Goal: Information Seeking & Learning: Learn about a topic

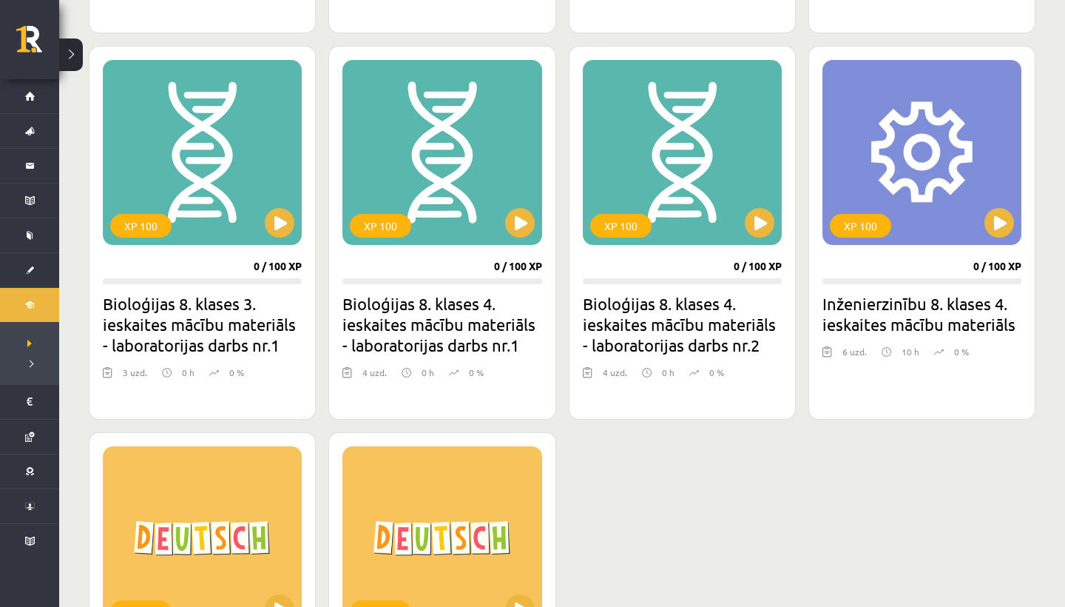
scroll to position [473, 0]
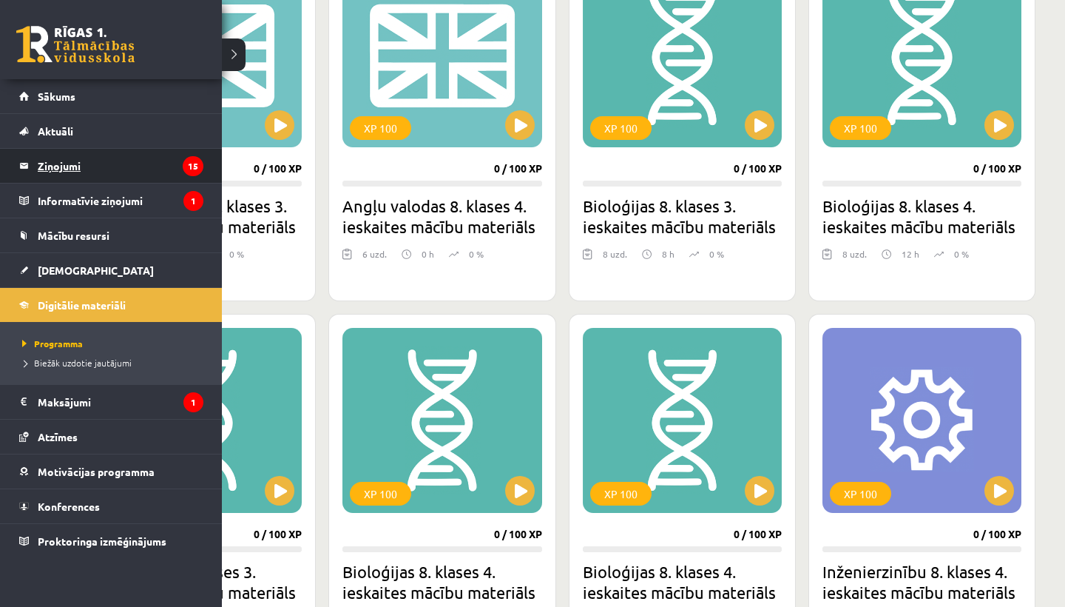
click at [88, 162] on legend "Ziņojumi 15" at bounding box center [121, 166] width 166 height 34
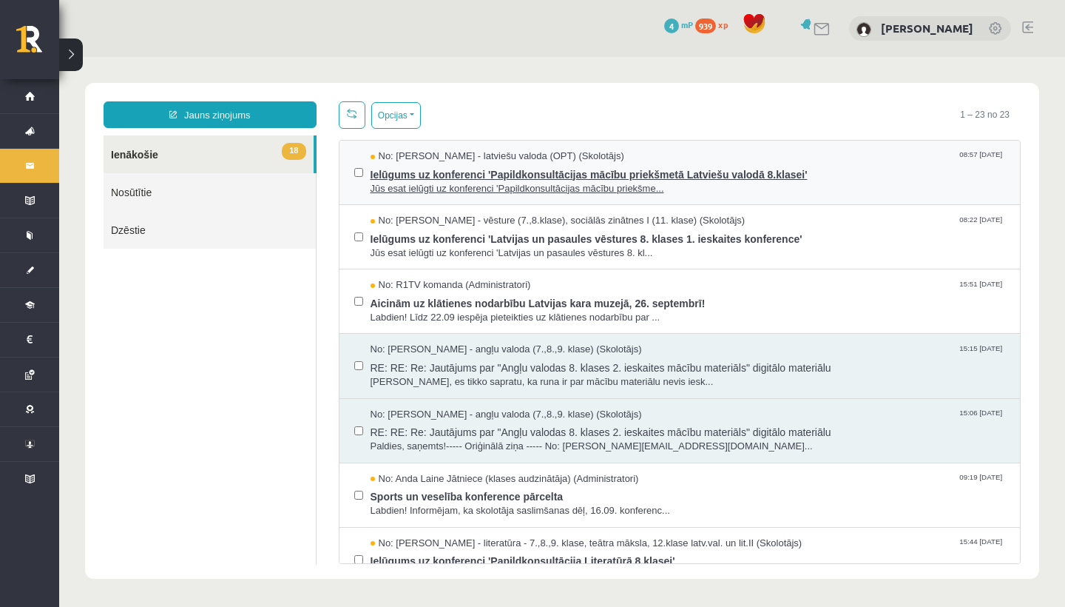
click at [418, 176] on span "Ielūgums uz konferenci 'Papildkonsultācijas mācību priekšmetā Latviešu valodā 8…" at bounding box center [688, 172] width 635 height 18
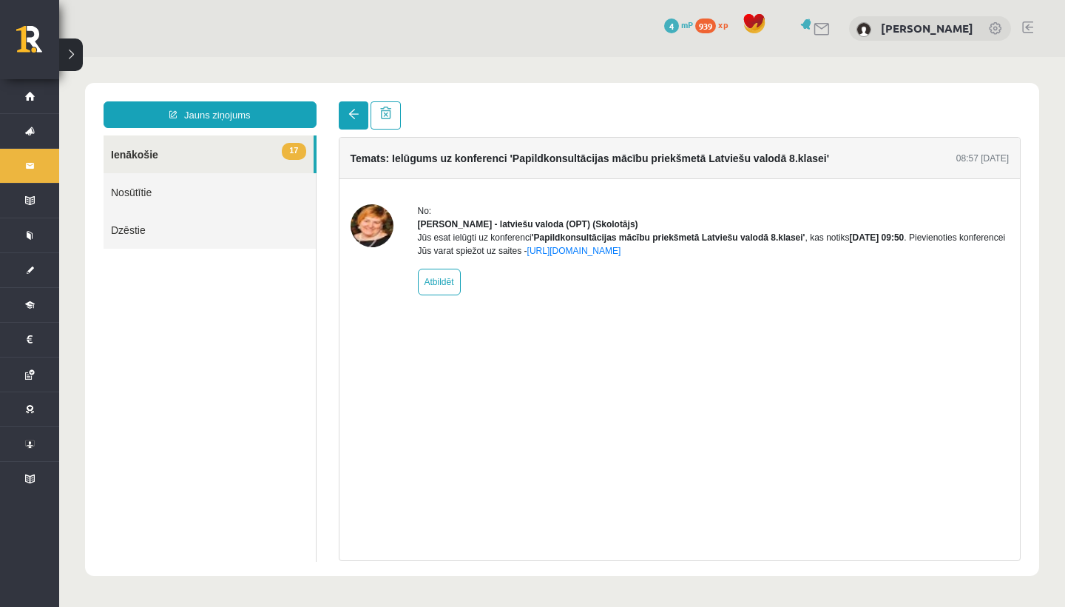
click at [348, 114] on span at bounding box center [353, 114] width 10 height 10
click at [347, 122] on link at bounding box center [354, 115] width 30 height 28
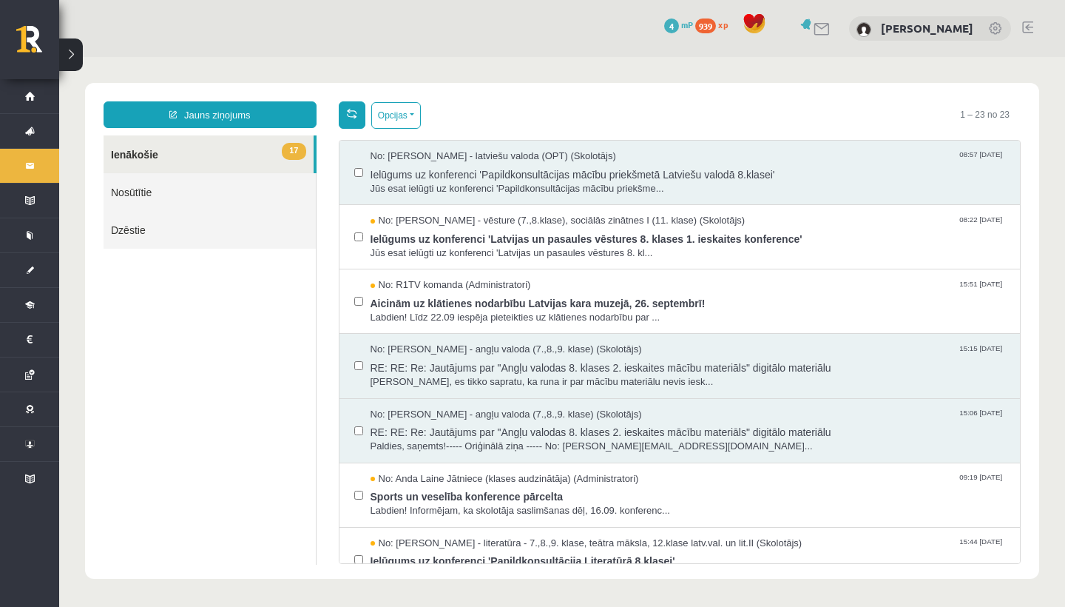
click at [341, 122] on link at bounding box center [352, 114] width 27 height 27
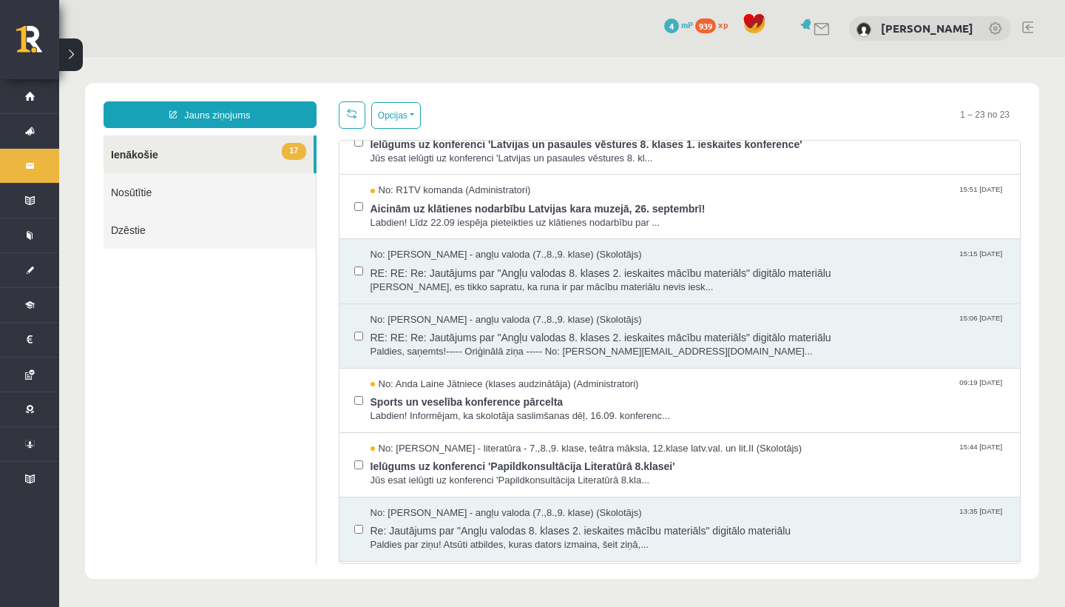
scroll to position [100, 0]
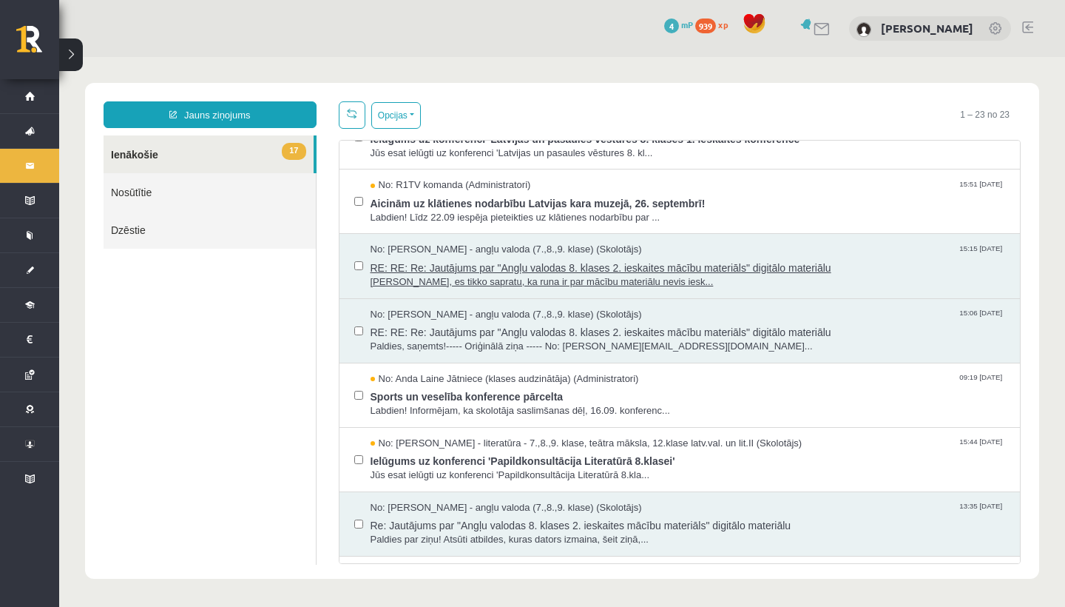
click at [432, 275] on span "[PERSON_NAME], es tikko sapratu, ka runa ir par mācību materiālu nevis iesk..." at bounding box center [688, 282] width 635 height 14
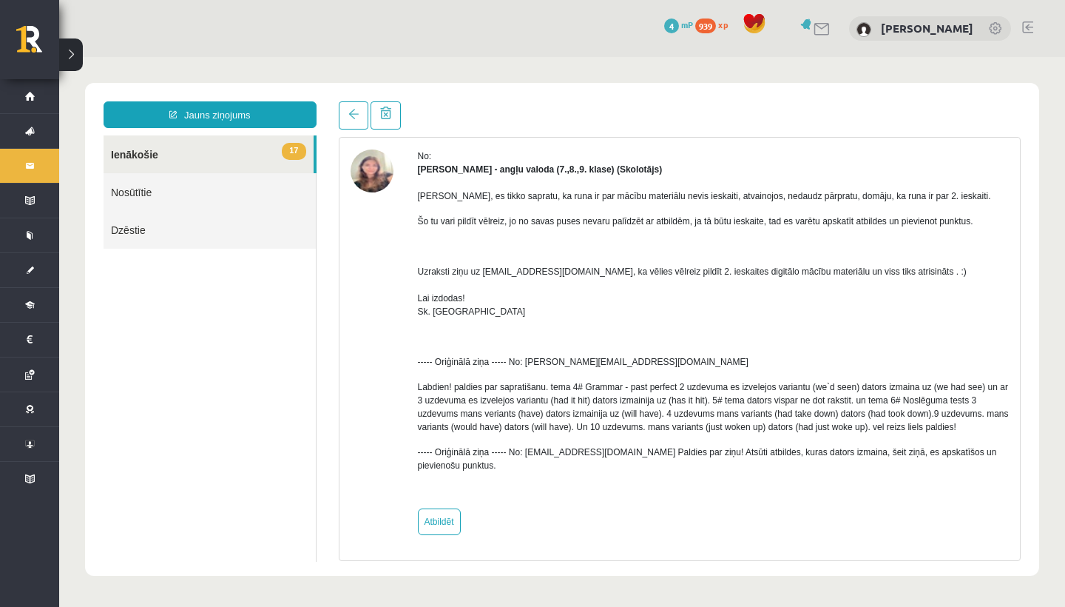
scroll to position [68, 0]
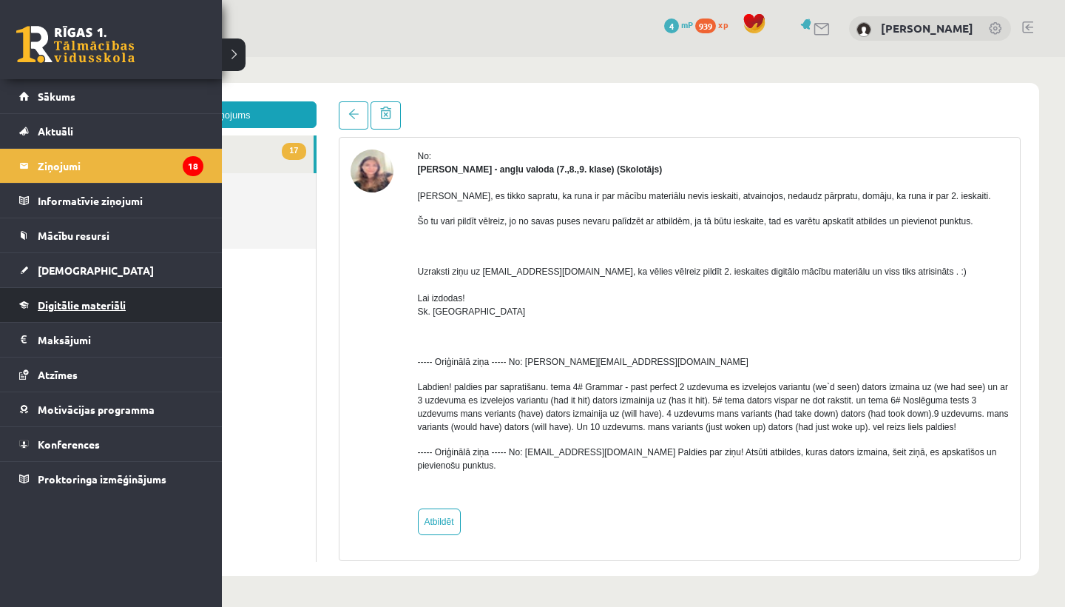
click at [73, 299] on link "Digitālie materiāli" at bounding box center [111, 305] width 184 height 34
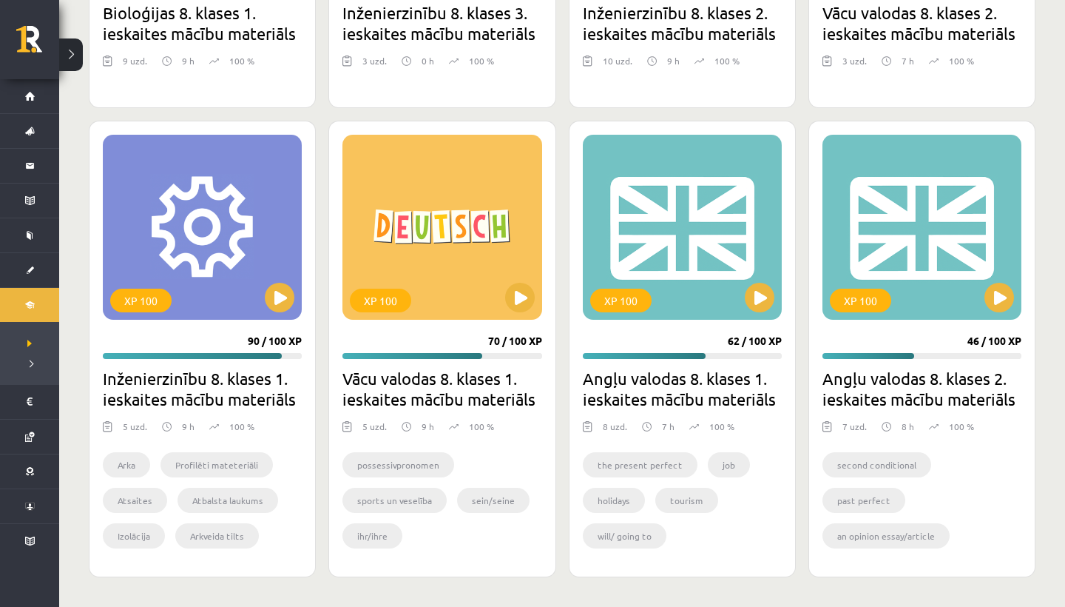
scroll to position [2240, 0]
click at [1010, 304] on button at bounding box center [999, 298] width 30 height 30
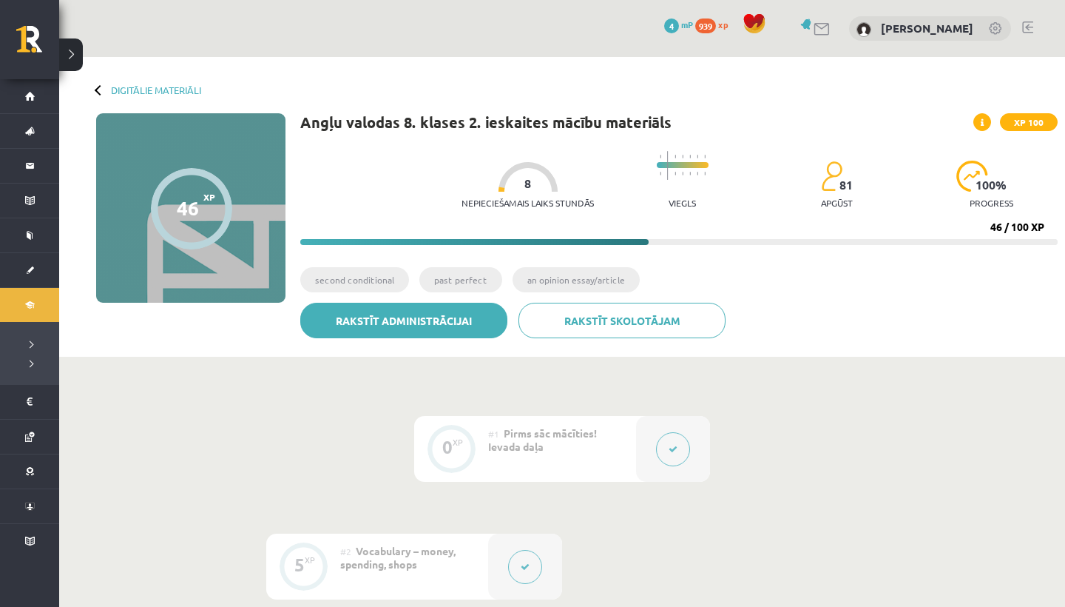
click at [359, 317] on link "Rakstīt administrācijai" at bounding box center [403, 321] width 207 height 36
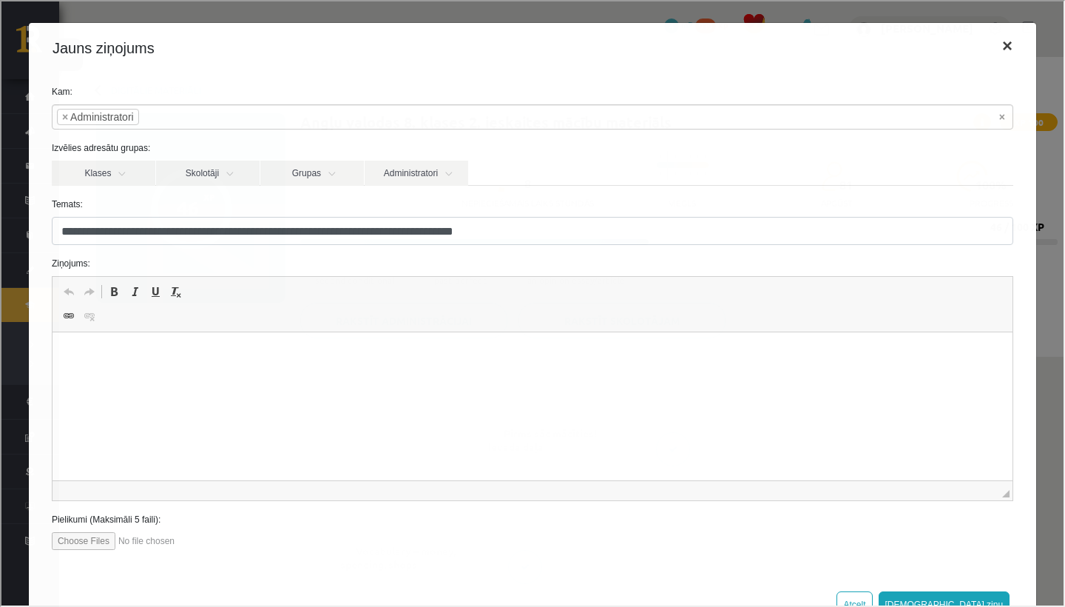
click at [1000, 45] on button "×" at bounding box center [1006, 44] width 34 height 41
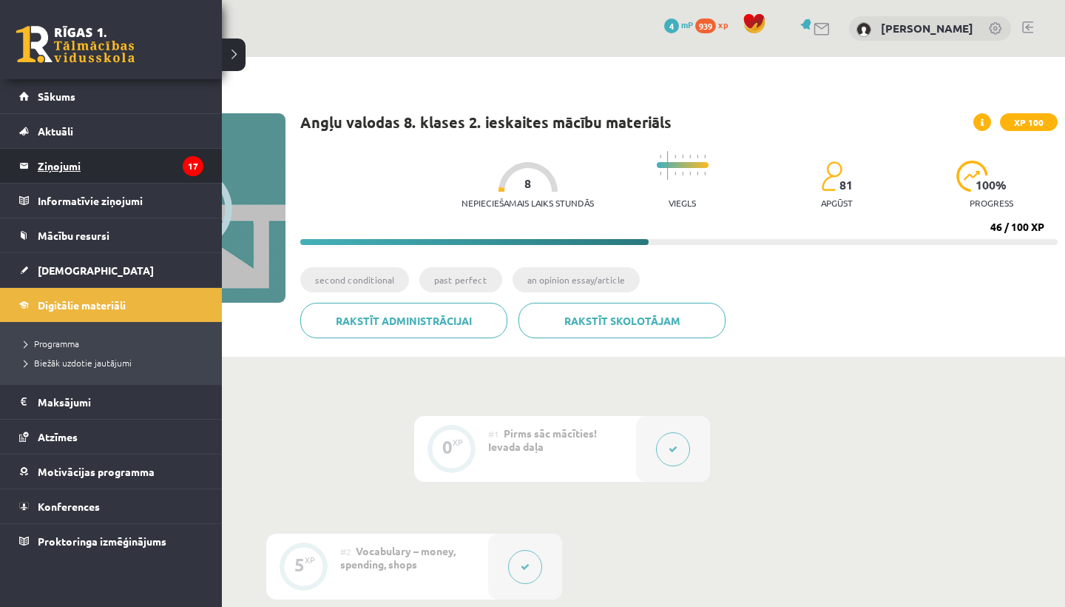
click at [135, 165] on legend "Ziņojumi 17" at bounding box center [121, 166] width 166 height 34
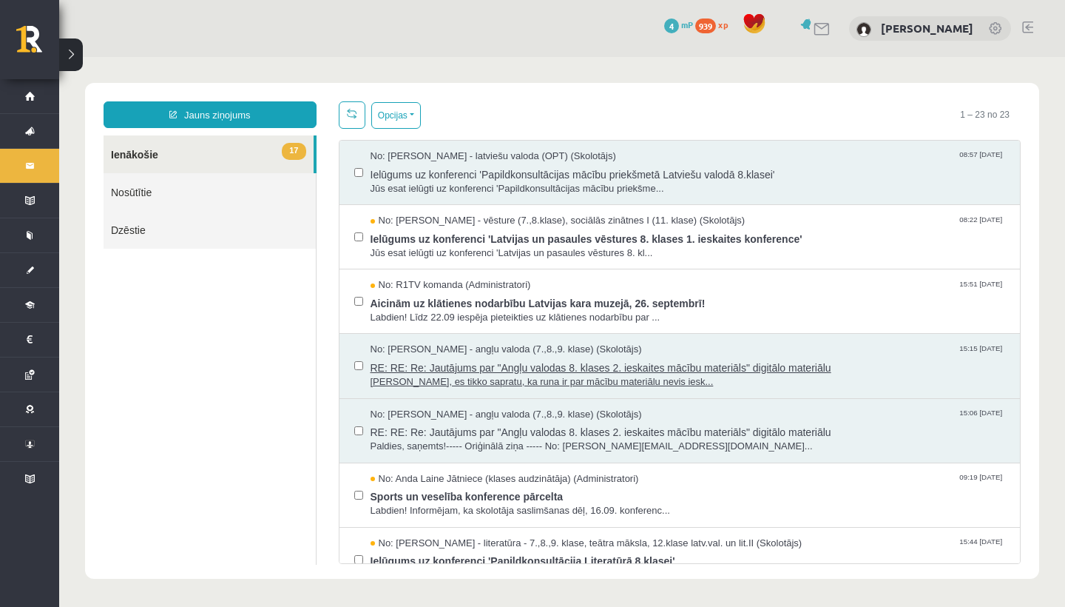
click at [476, 375] on span "[PERSON_NAME], es tikko sapratu, ka runa ir par mācību materiālu nevis iesk..." at bounding box center [688, 382] width 635 height 14
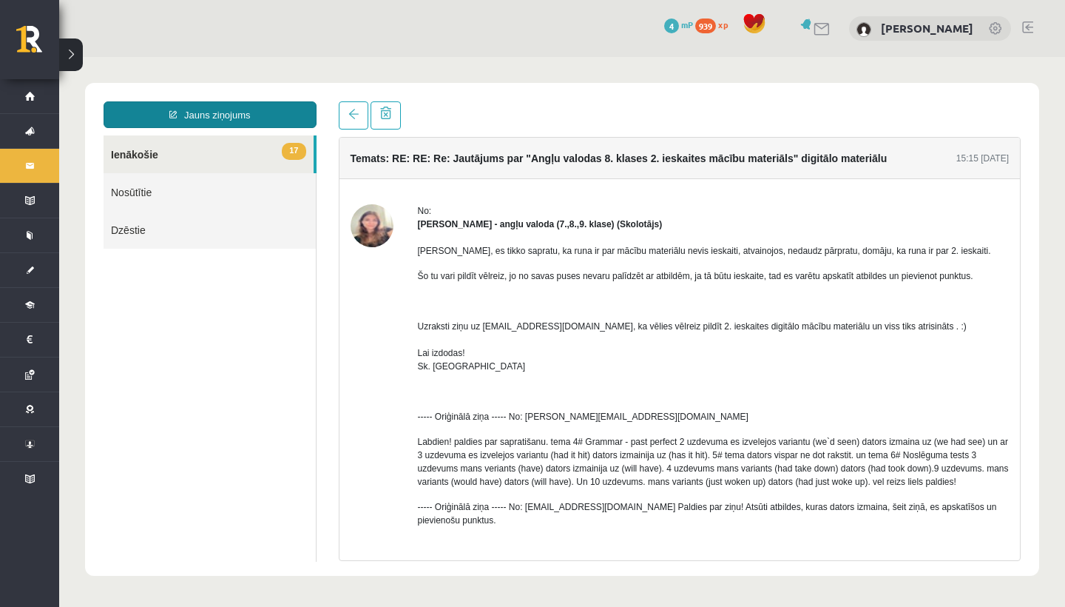
click at [142, 112] on link "Jauns ziņojums" at bounding box center [210, 114] width 213 height 27
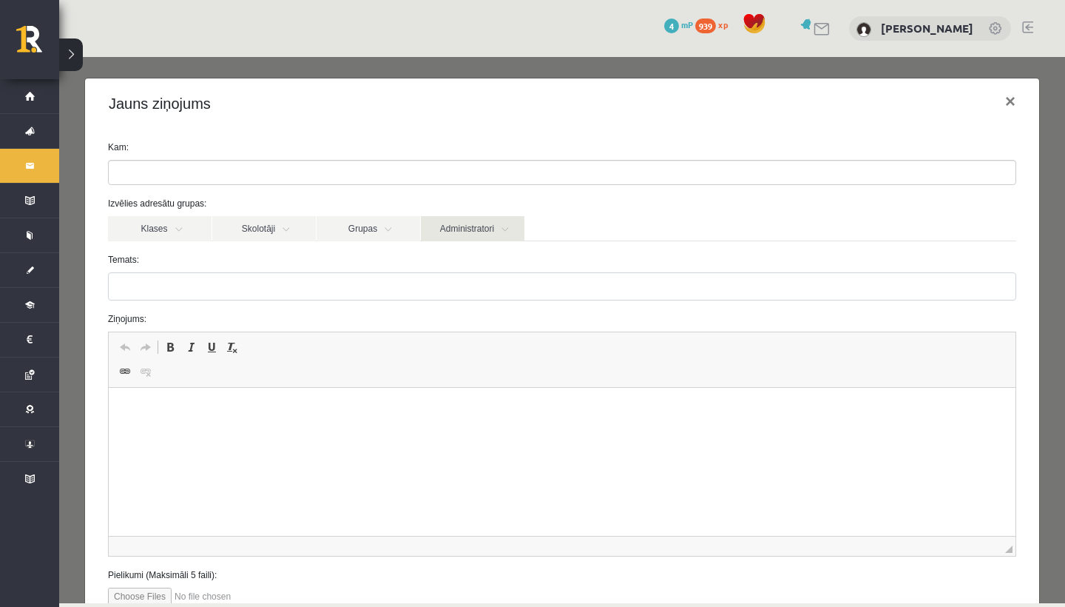
click at [510, 228] on link "Administratori" at bounding box center [473, 228] width 104 height 25
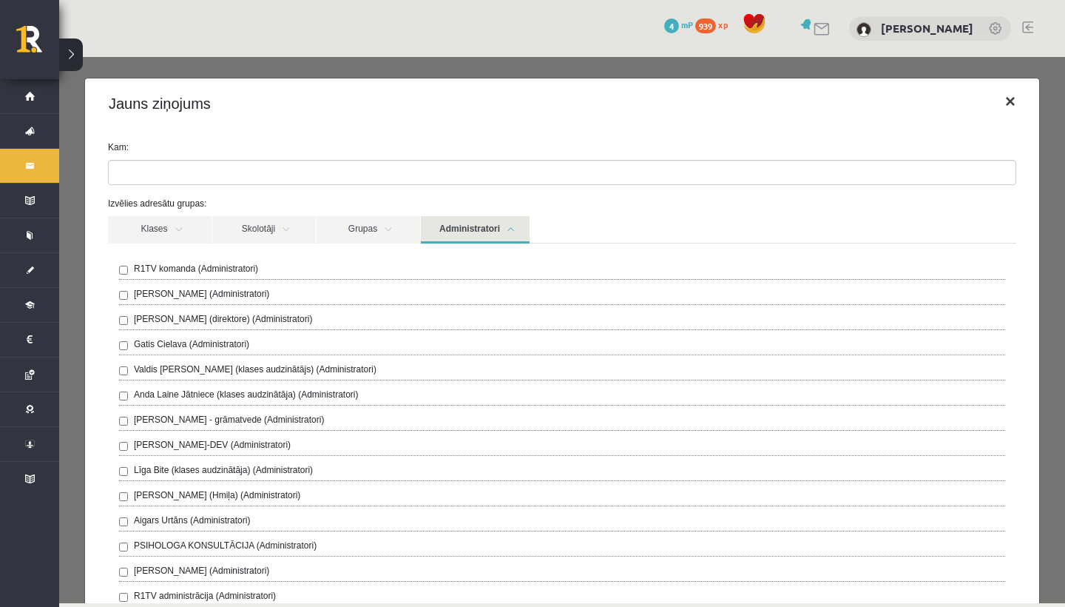
click at [1004, 99] on button "×" at bounding box center [1010, 101] width 34 height 41
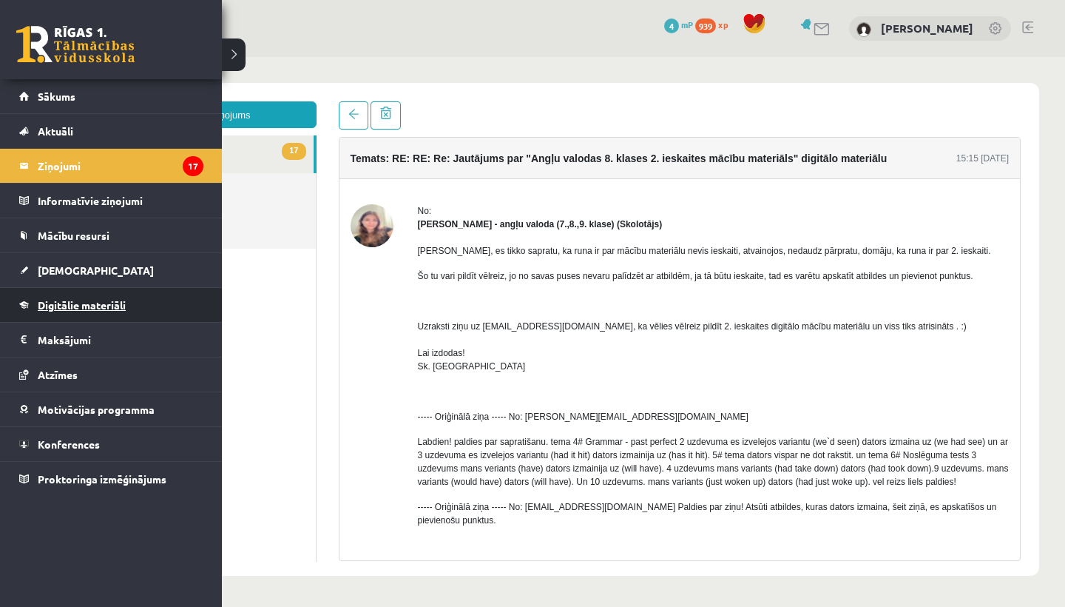
click at [52, 308] on span "Digitālie materiāli" at bounding box center [82, 304] width 88 height 13
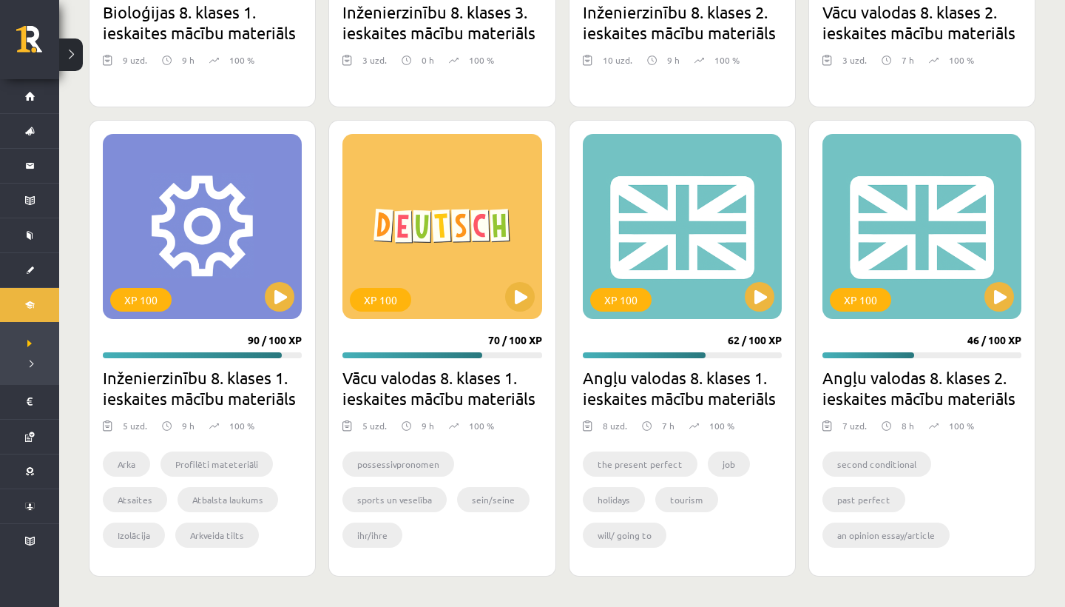
scroll to position [2240, 0]
click at [1005, 300] on button at bounding box center [999, 298] width 30 height 30
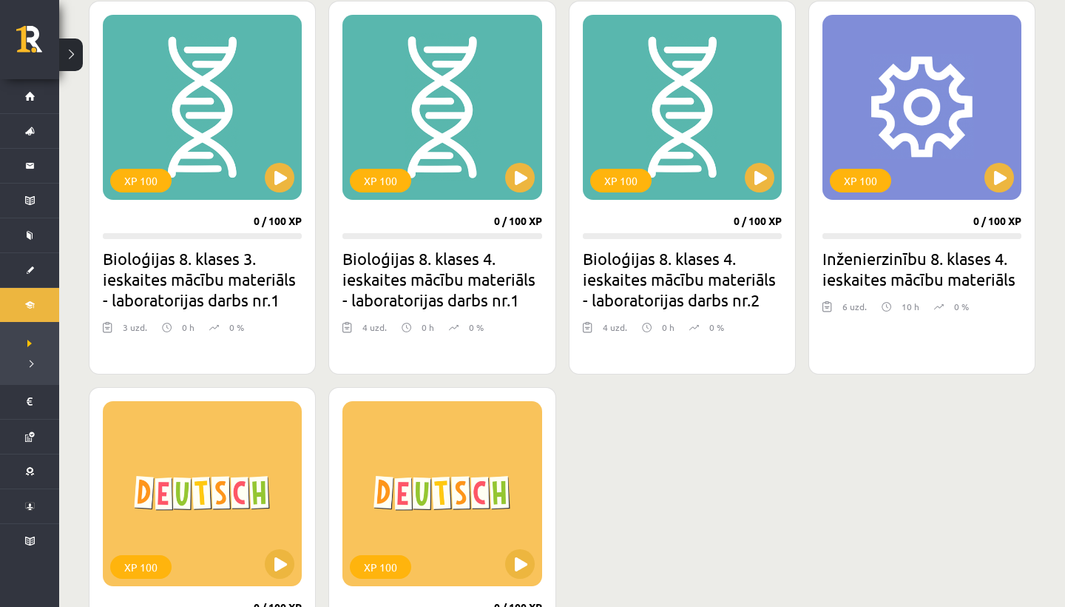
scroll to position [778, 0]
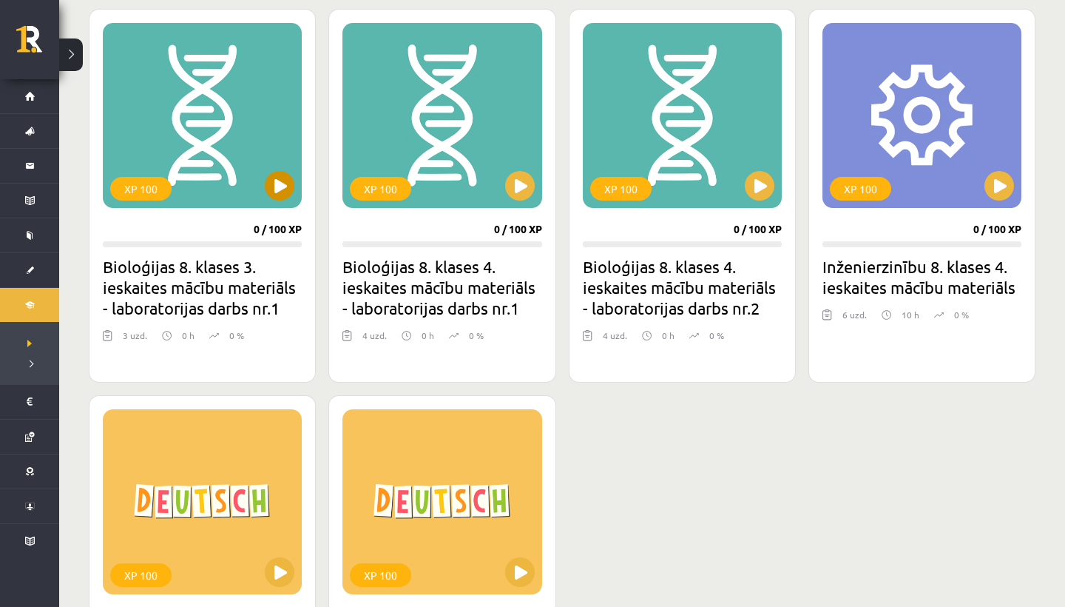
click at [280, 180] on button at bounding box center [280, 186] width 30 height 30
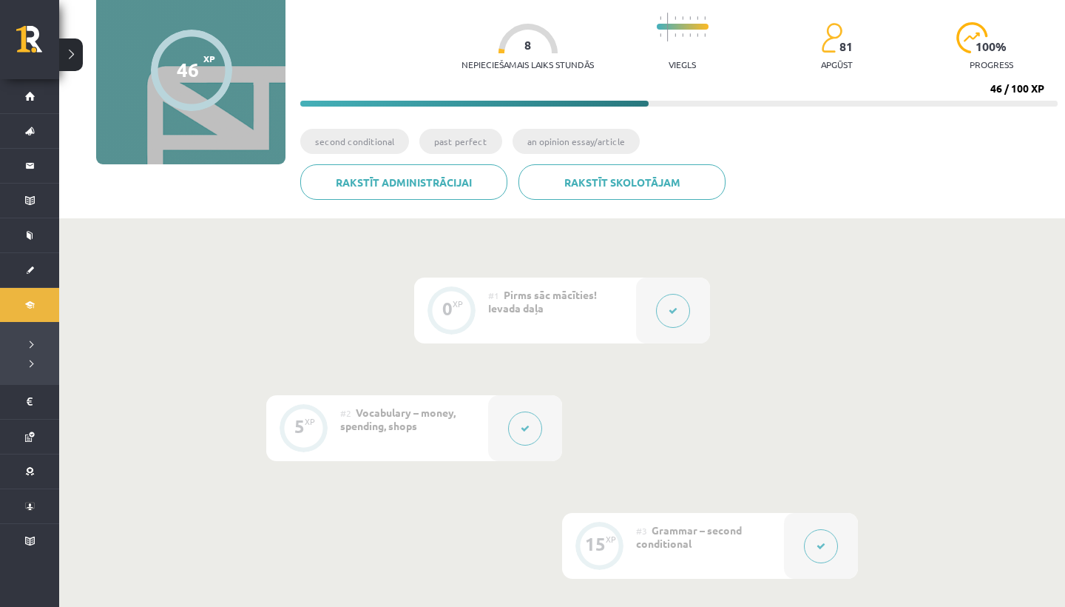
scroll to position [139, 0]
click at [683, 310] on button at bounding box center [673, 310] width 34 height 34
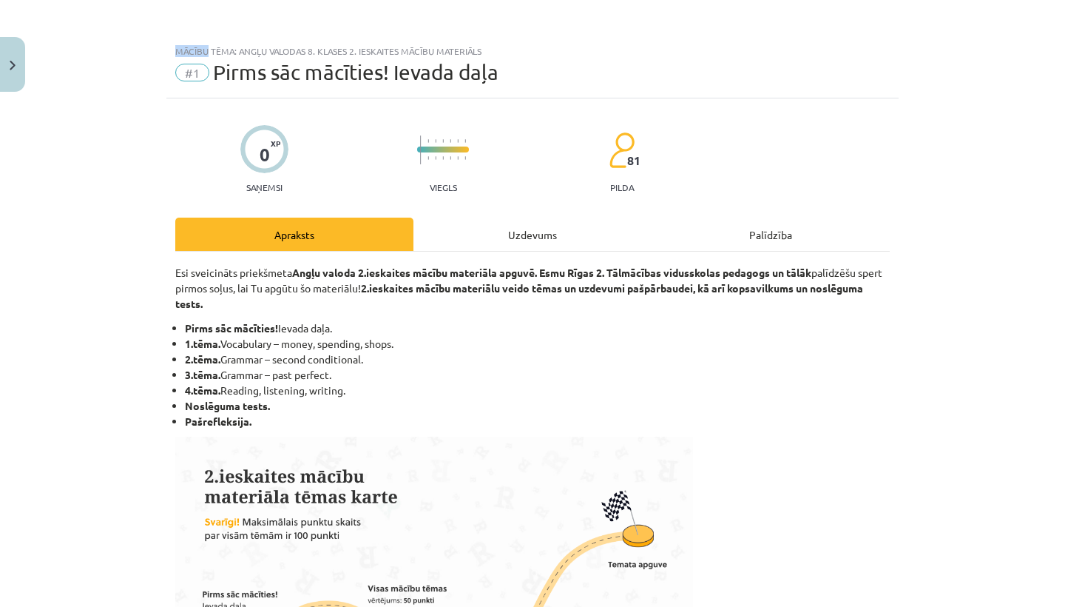
click at [683, 310] on div "Mācību tēma: Angļu valodas 8. klases 2. ieskaites mācību materiāls #1 Pirms sāc…" at bounding box center [532, 303] width 1065 height 607
click at [501, 222] on div "Uzdevums" at bounding box center [532, 233] width 238 height 33
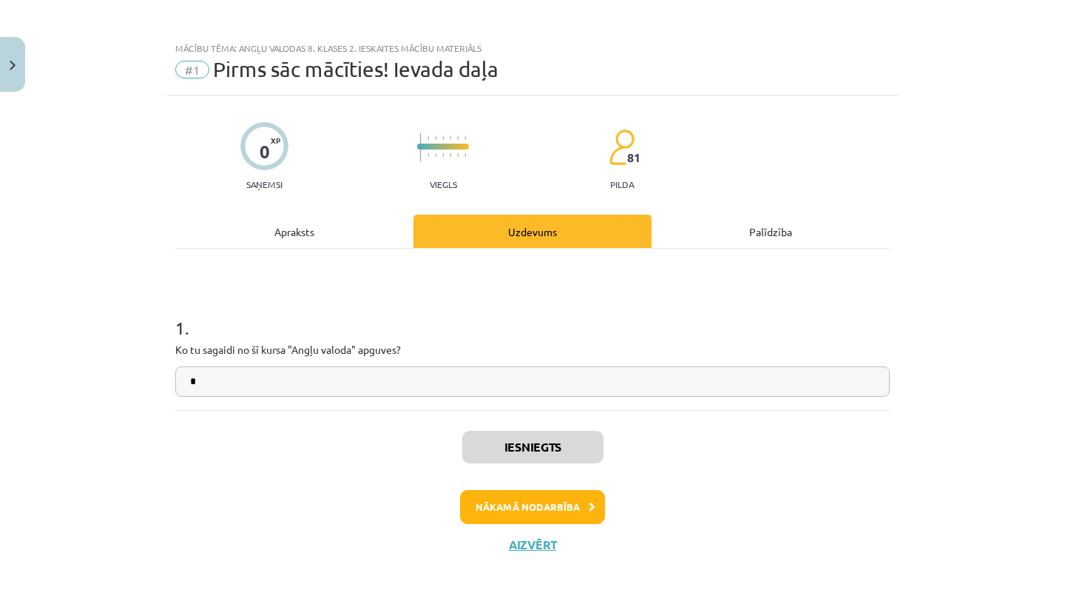
scroll to position [3, 0]
click at [487, 504] on button "Nākamā nodarbība" at bounding box center [532, 507] width 145 height 34
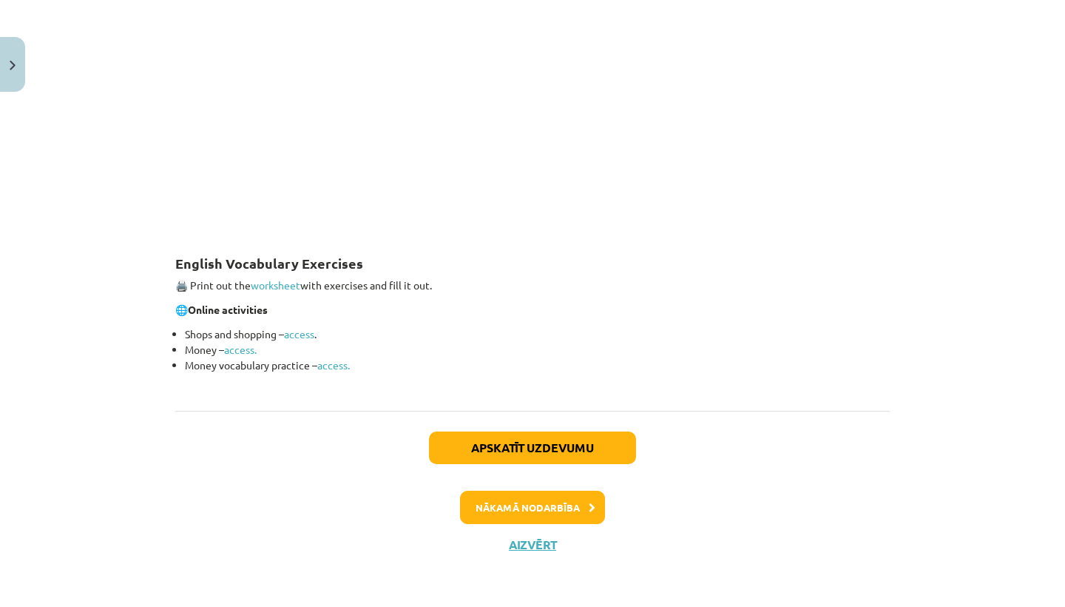
scroll to position [1749, 0]
click at [536, 510] on button "Nākamā nodarbība" at bounding box center [532, 507] width 145 height 34
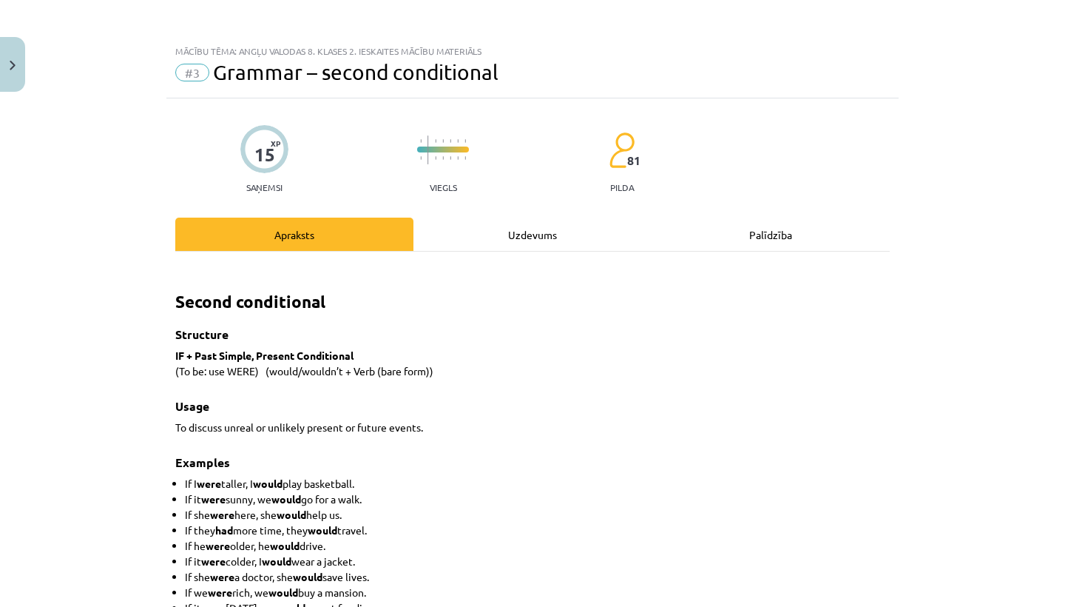
scroll to position [0, 0]
click at [527, 240] on div "Uzdevums" at bounding box center [532, 233] width 238 height 33
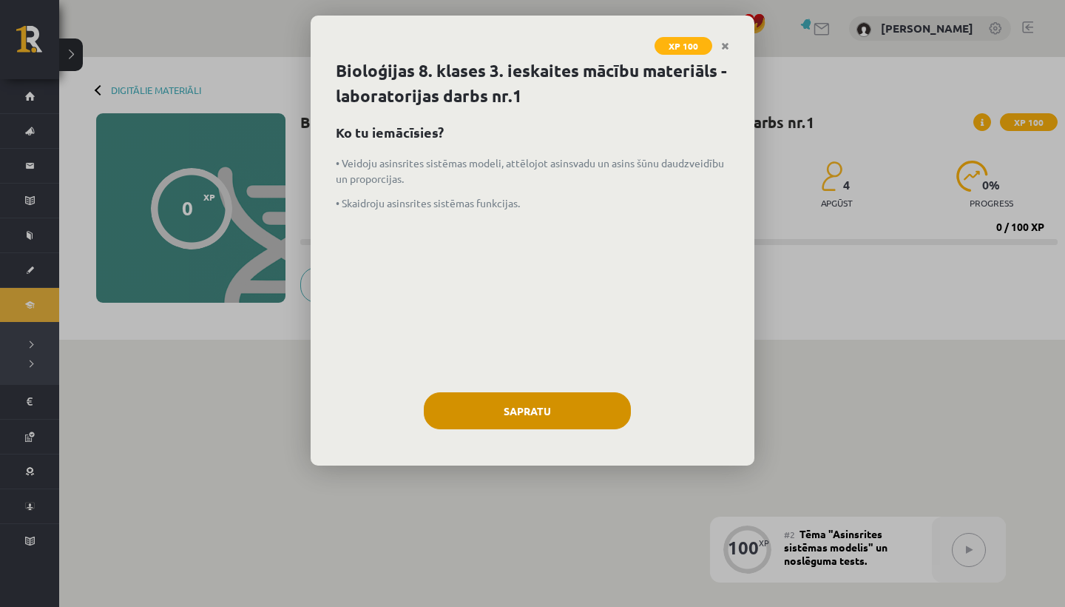
click at [539, 407] on button "Sapratu" at bounding box center [527, 410] width 207 height 37
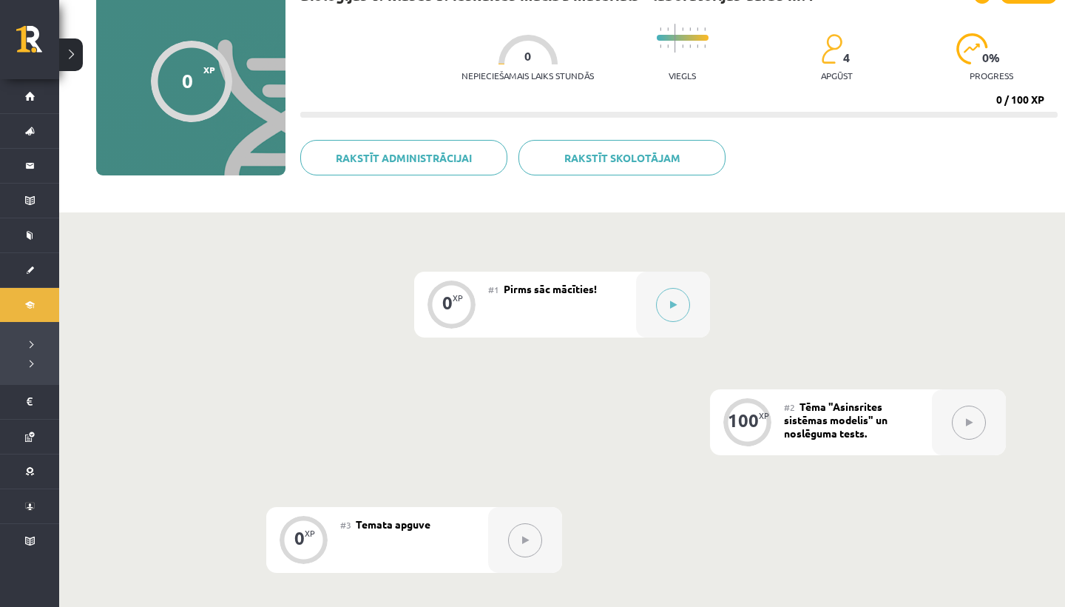
scroll to position [141, 0]
